Goal: Task Accomplishment & Management: Use online tool/utility

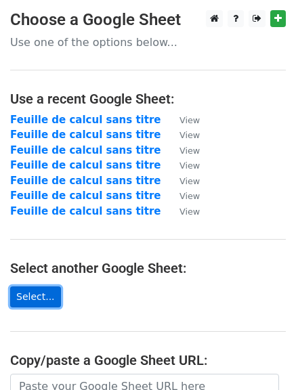
click at [23, 298] on link "Select..." at bounding box center [35, 296] width 51 height 21
click at [34, 293] on link "Select..." at bounding box center [35, 296] width 51 height 21
